Goal: Find specific page/section: Find specific page/section

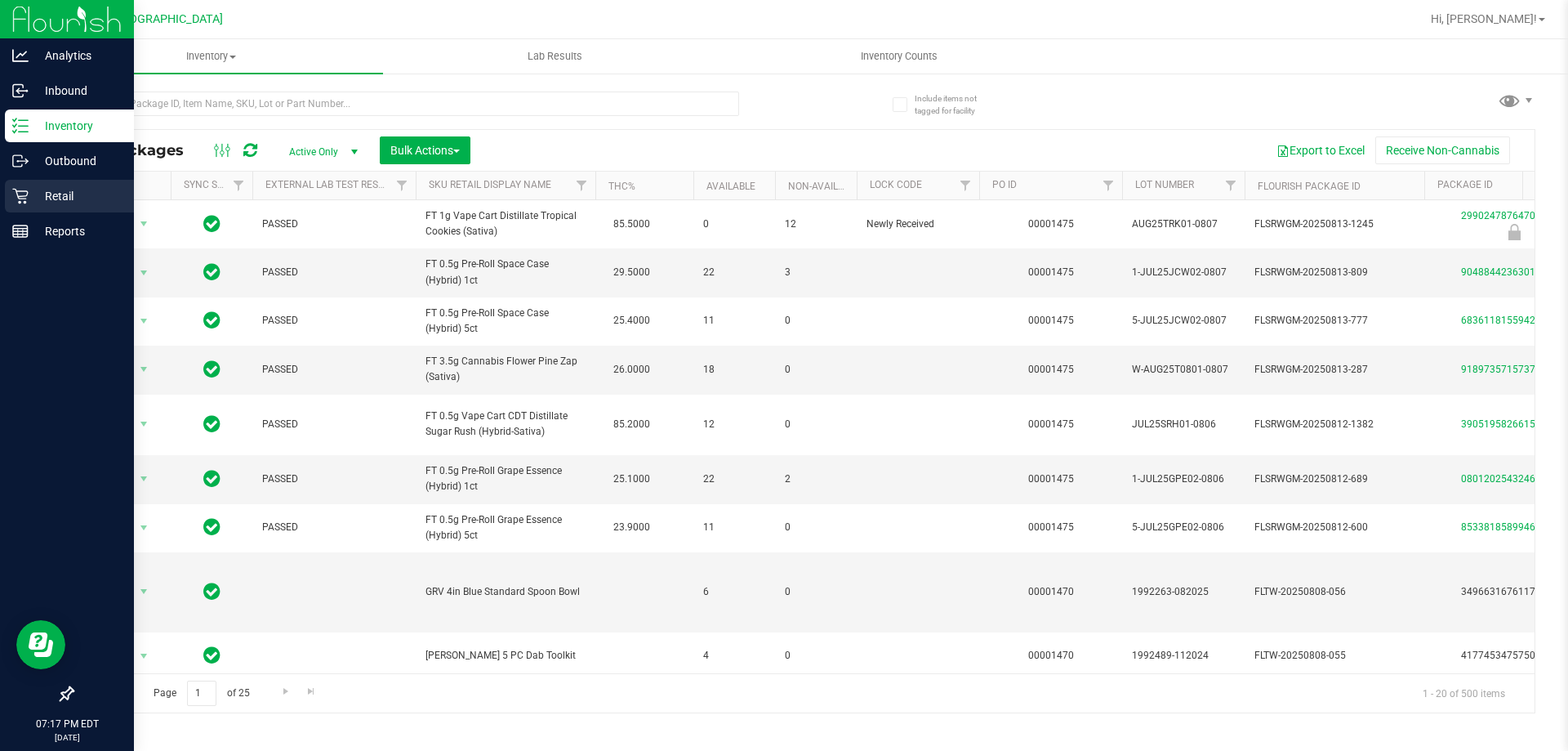
click at [37, 198] on p "Retail" at bounding box center [77, 195] width 98 height 20
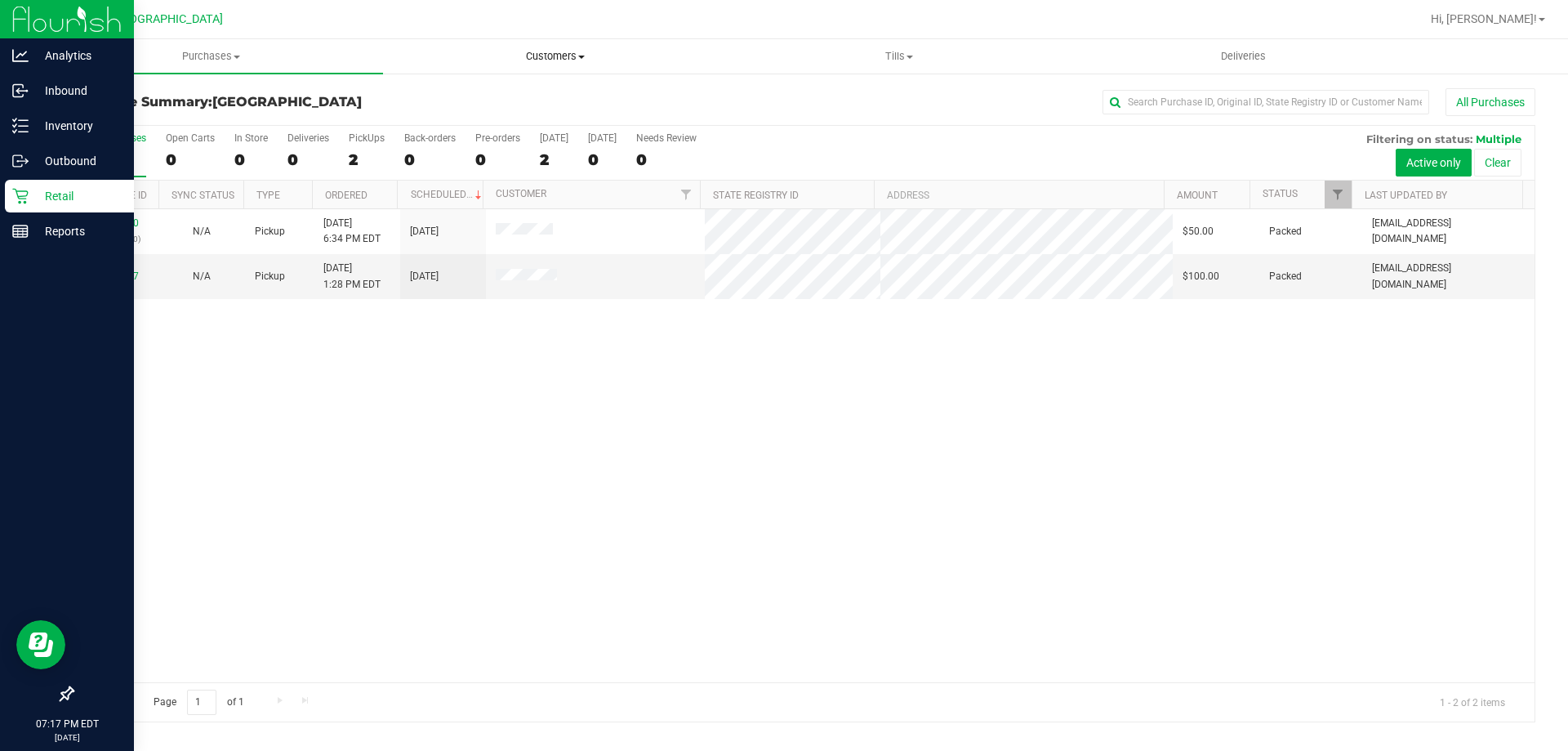
click at [566, 60] on span "Customers" at bounding box center [555, 56] width 342 height 15
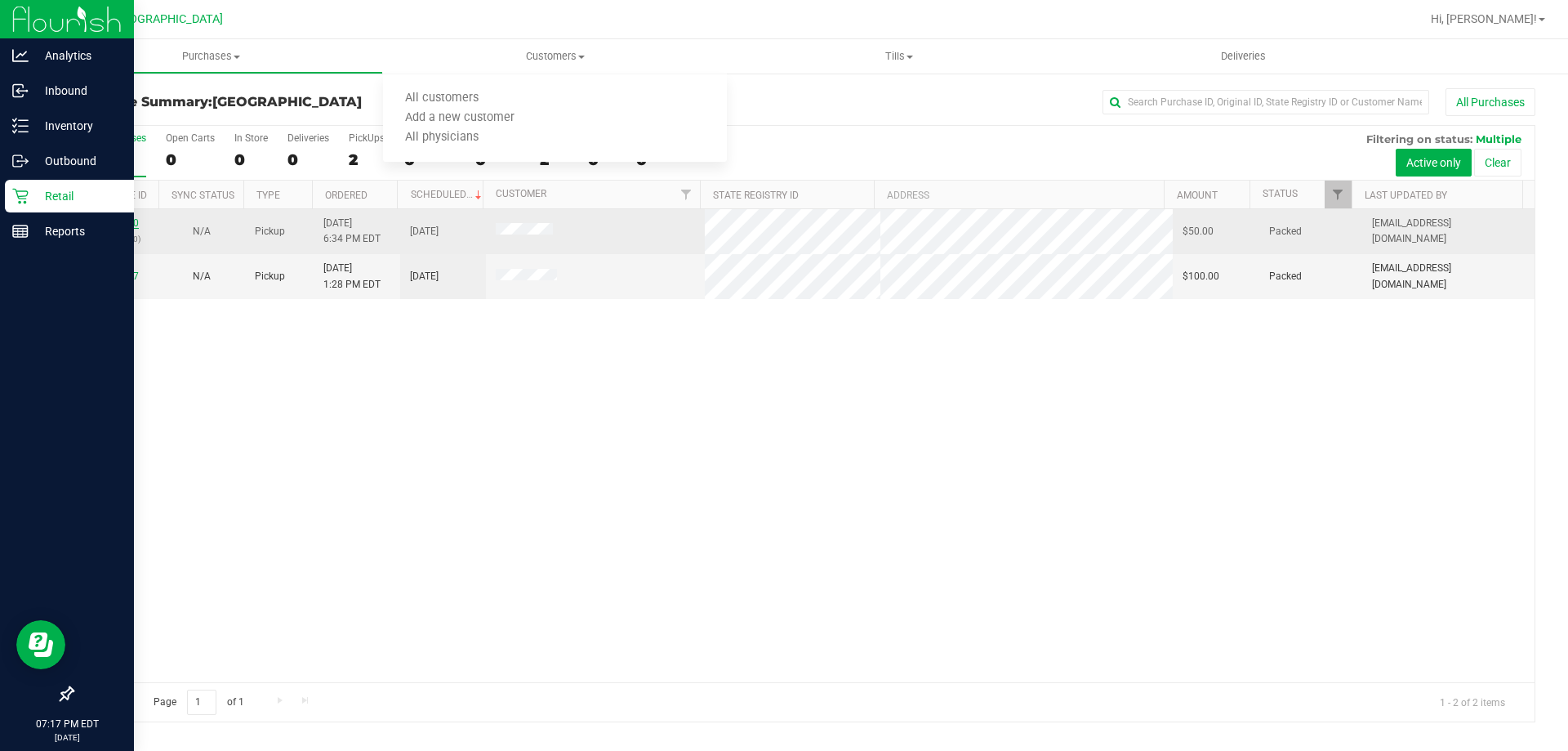
click at [105, 226] on link "11815320" at bounding box center [116, 222] width 46 height 11
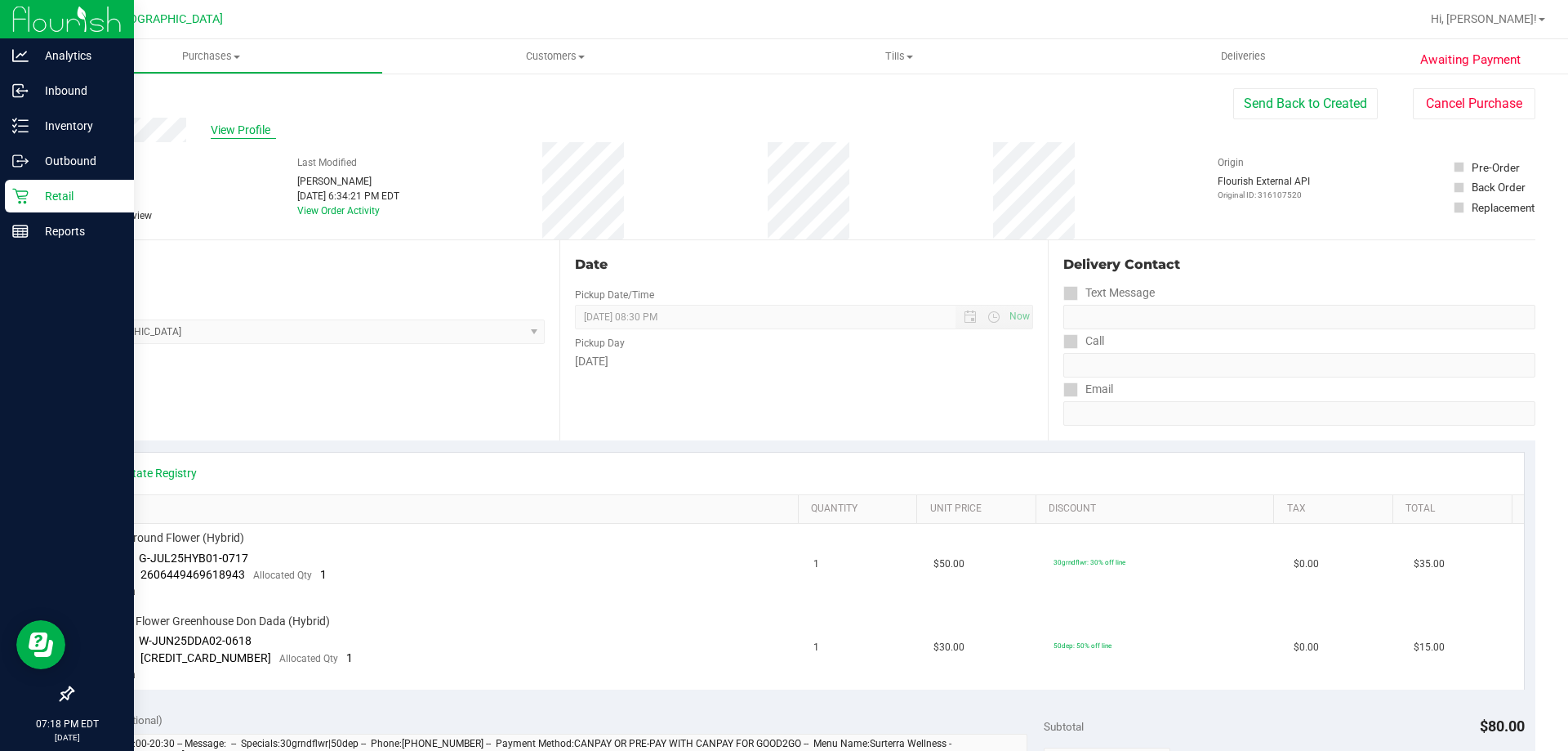
click at [262, 132] on span "View Profile" at bounding box center [244, 130] width 66 height 17
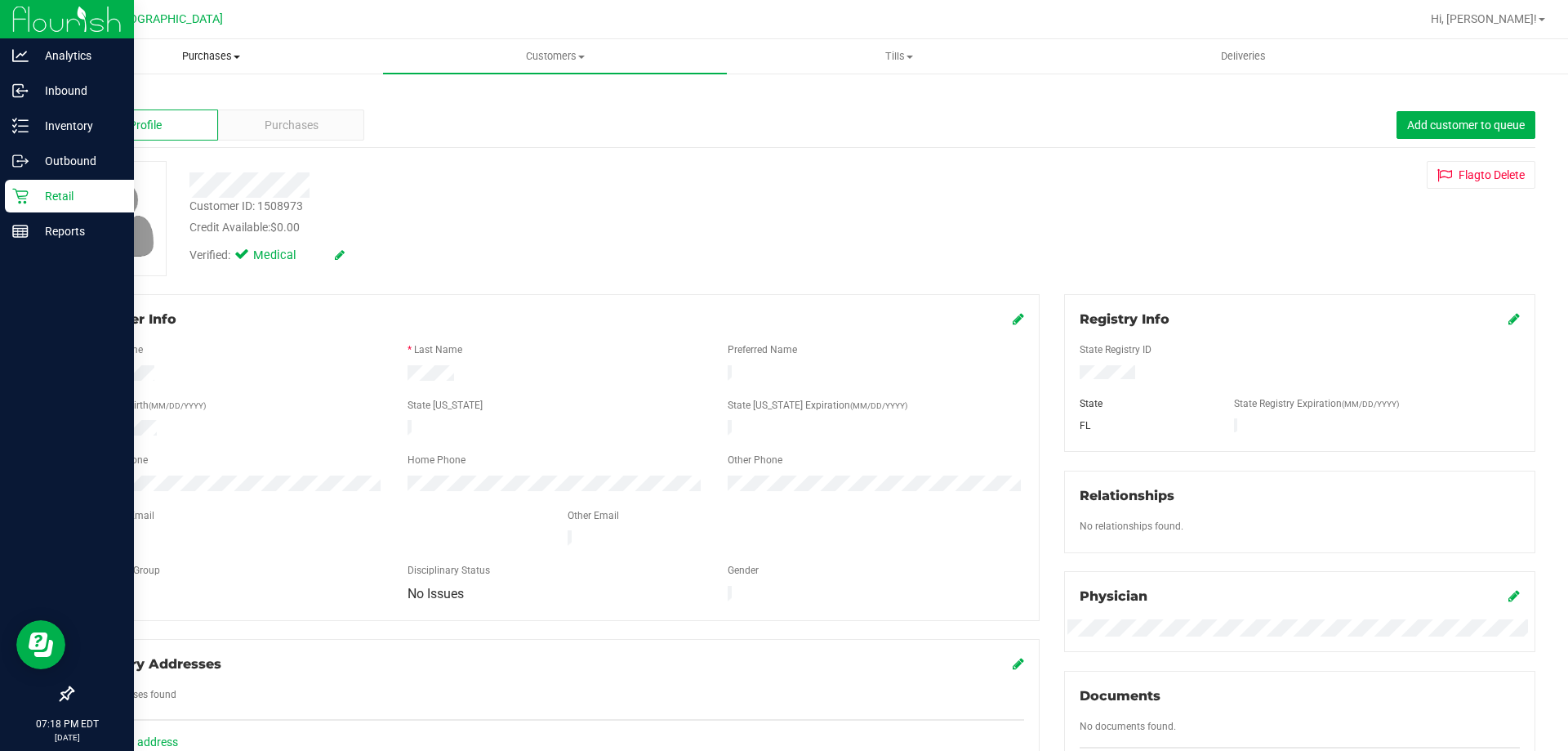
click at [212, 57] on span "Purchases" at bounding box center [211, 56] width 342 height 15
click at [152, 99] on span "Summary of purchases" at bounding box center [123, 99] width 168 height 14
click at [884, 67] on uib-tab-heading "Tills Manage tills Reconcile e-payments" at bounding box center [898, 56] width 342 height 33
click at [821, 111] on span "Reconcile e-payments" at bounding box center [808, 118] width 162 height 14
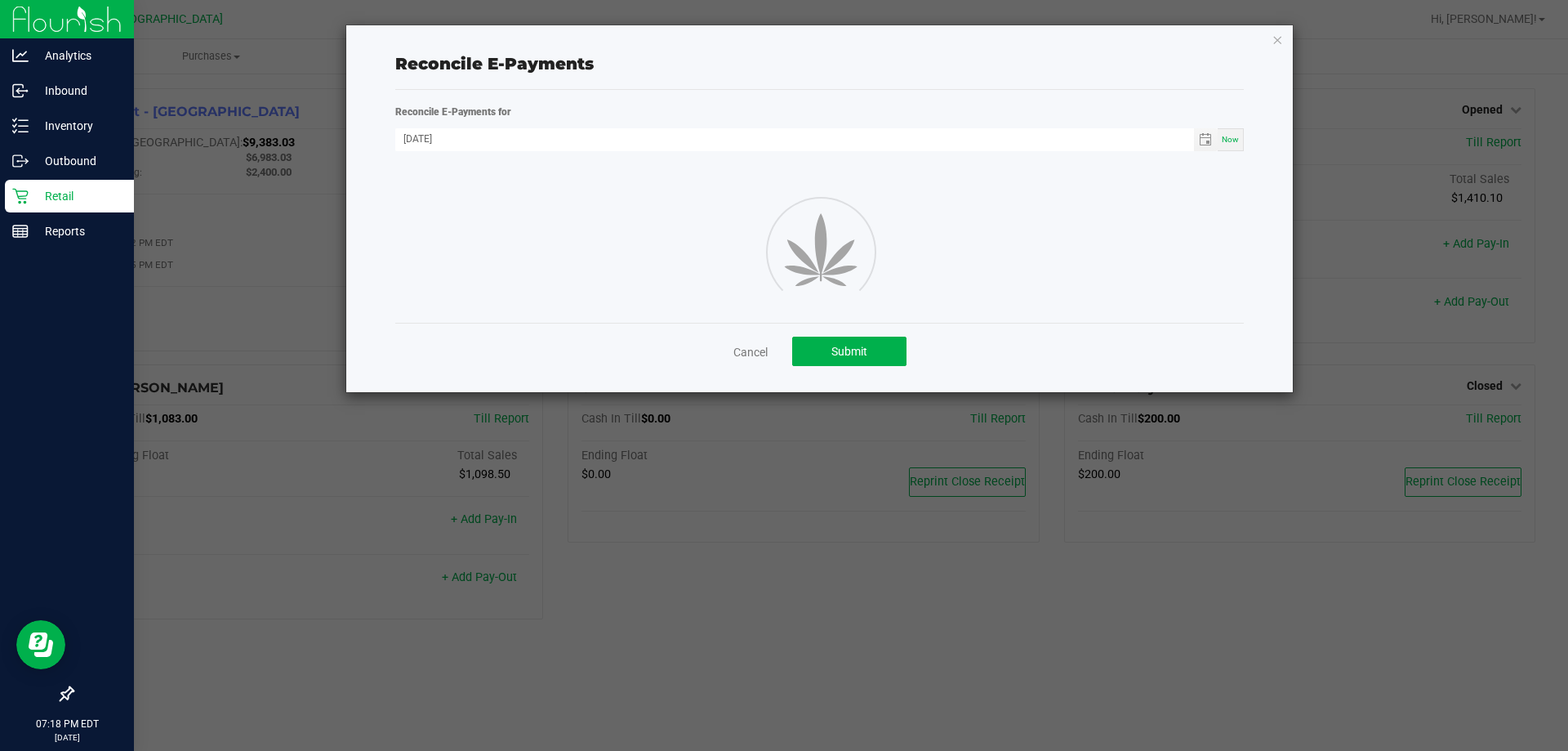
click at [1281, 39] on icon "button" at bounding box center [1276, 39] width 11 height 20
click at [1271, 46] on uib-tab-heading "Deliveries" at bounding box center [1243, 56] width 342 height 33
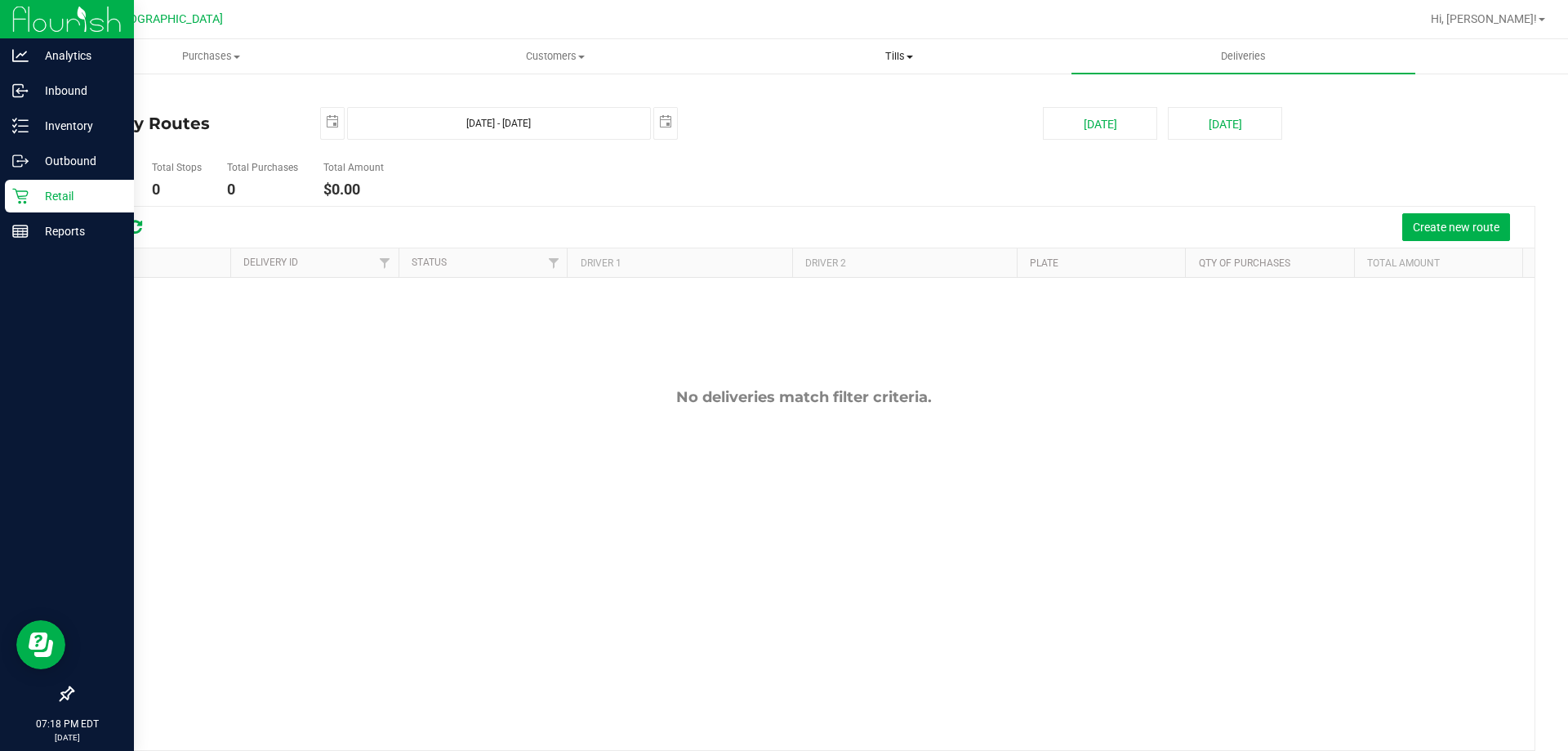
click at [893, 60] on span "Tills" at bounding box center [898, 56] width 342 height 15
click at [784, 97] on span "Manage tills" at bounding box center [782, 99] width 111 height 14
